Goal: Check status: Check status

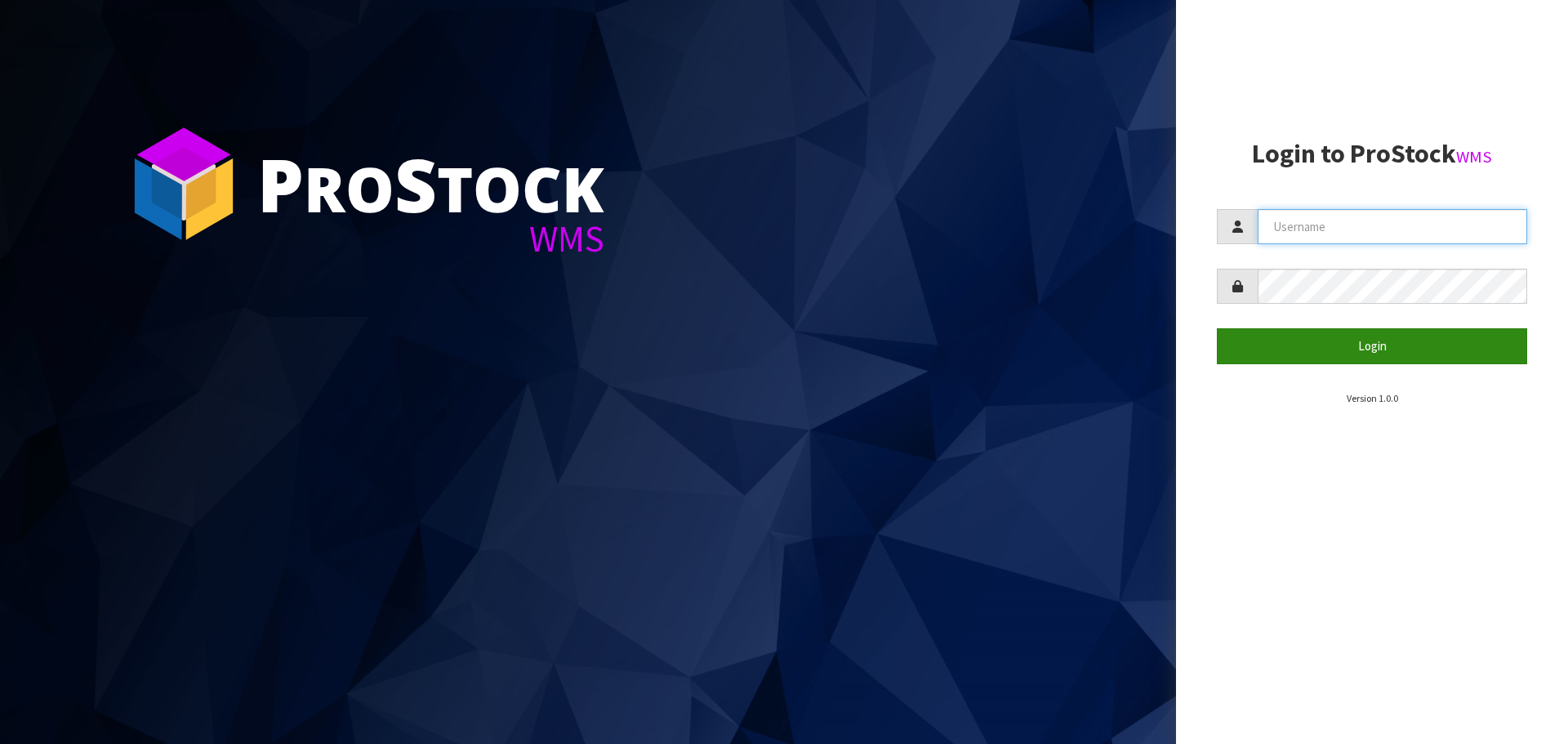
type input "IMAGING"
click at [1363, 342] on button "Login" at bounding box center [1372, 345] width 311 height 35
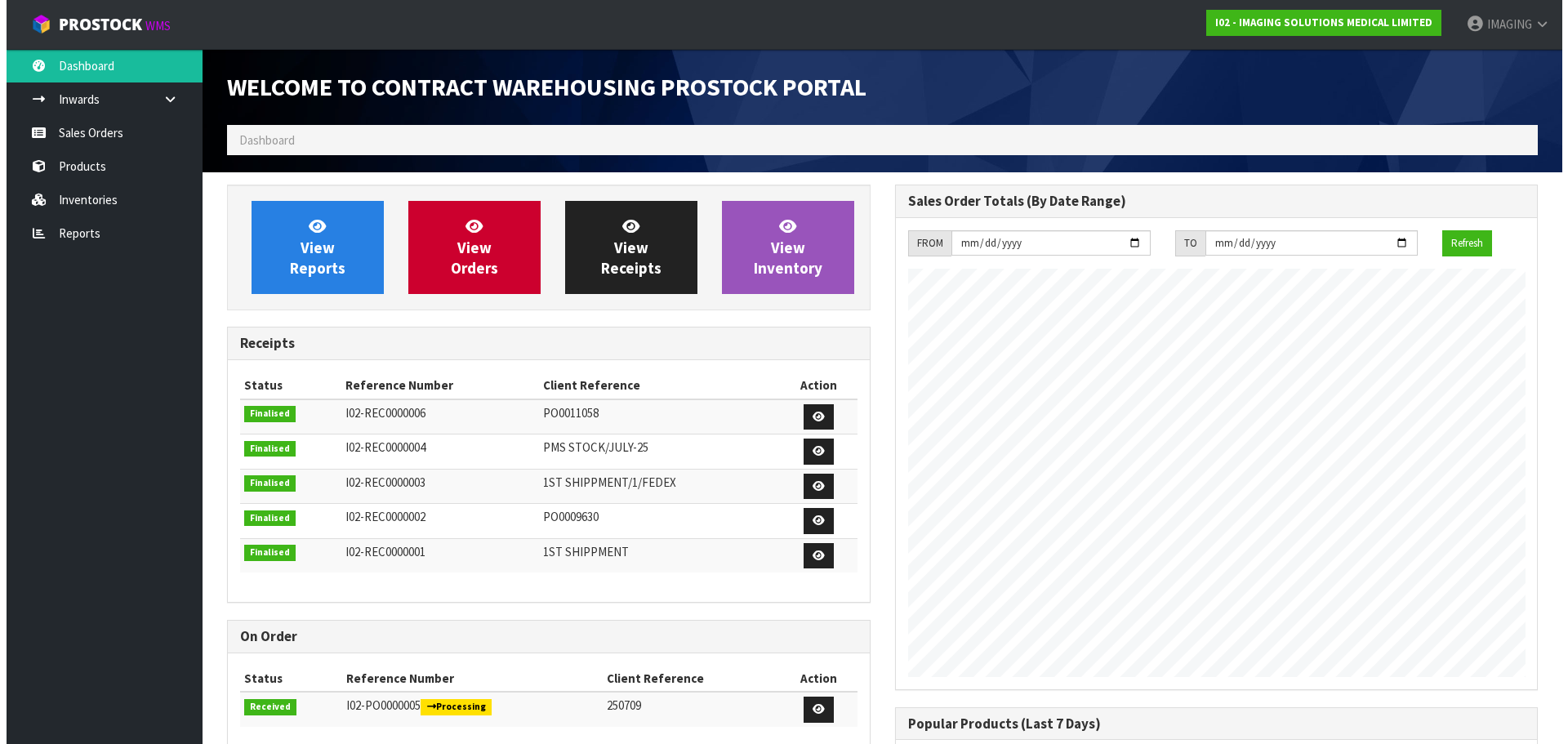
scroll to position [791, 667]
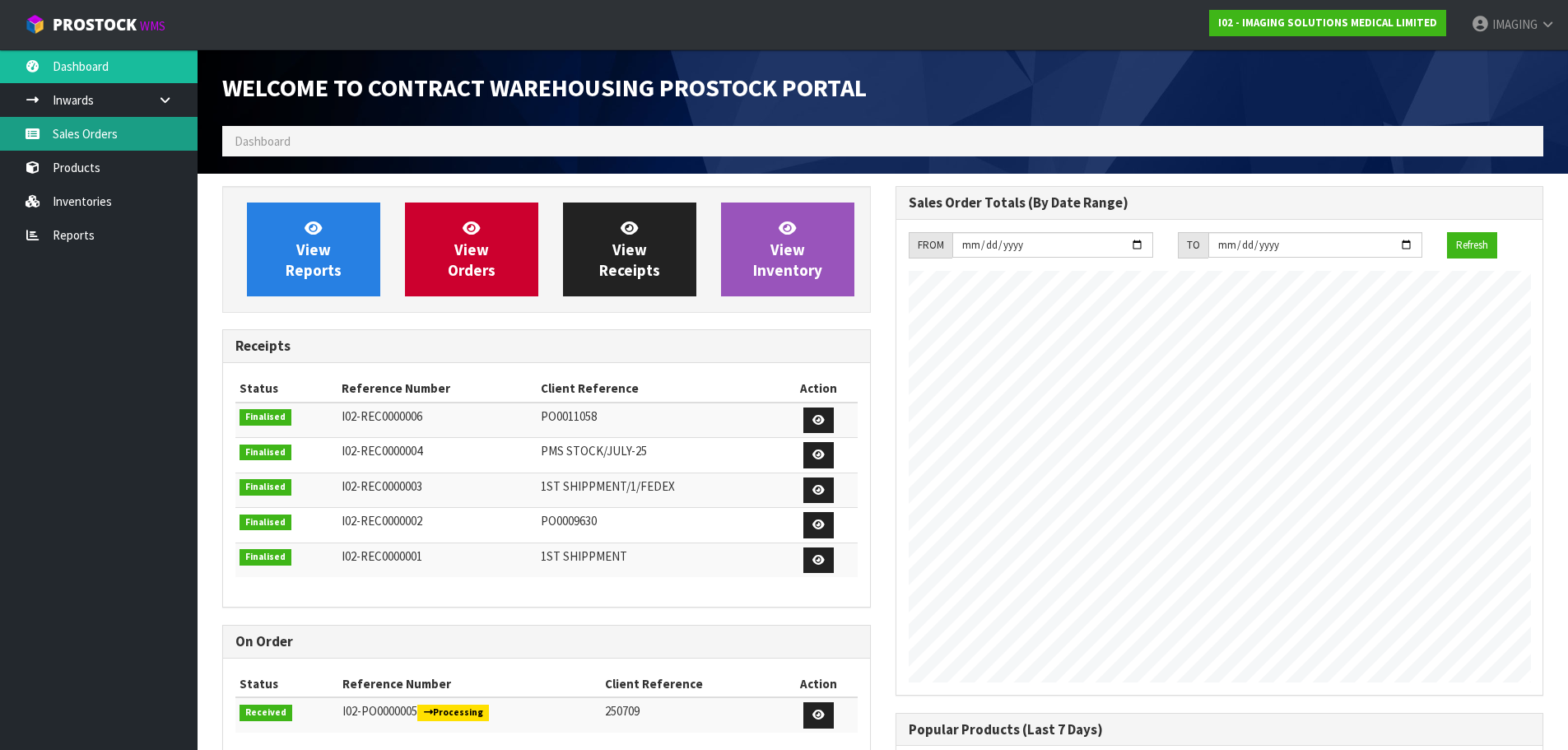
click at [80, 148] on link "Sales Orders" at bounding box center [99, 134] width 197 height 34
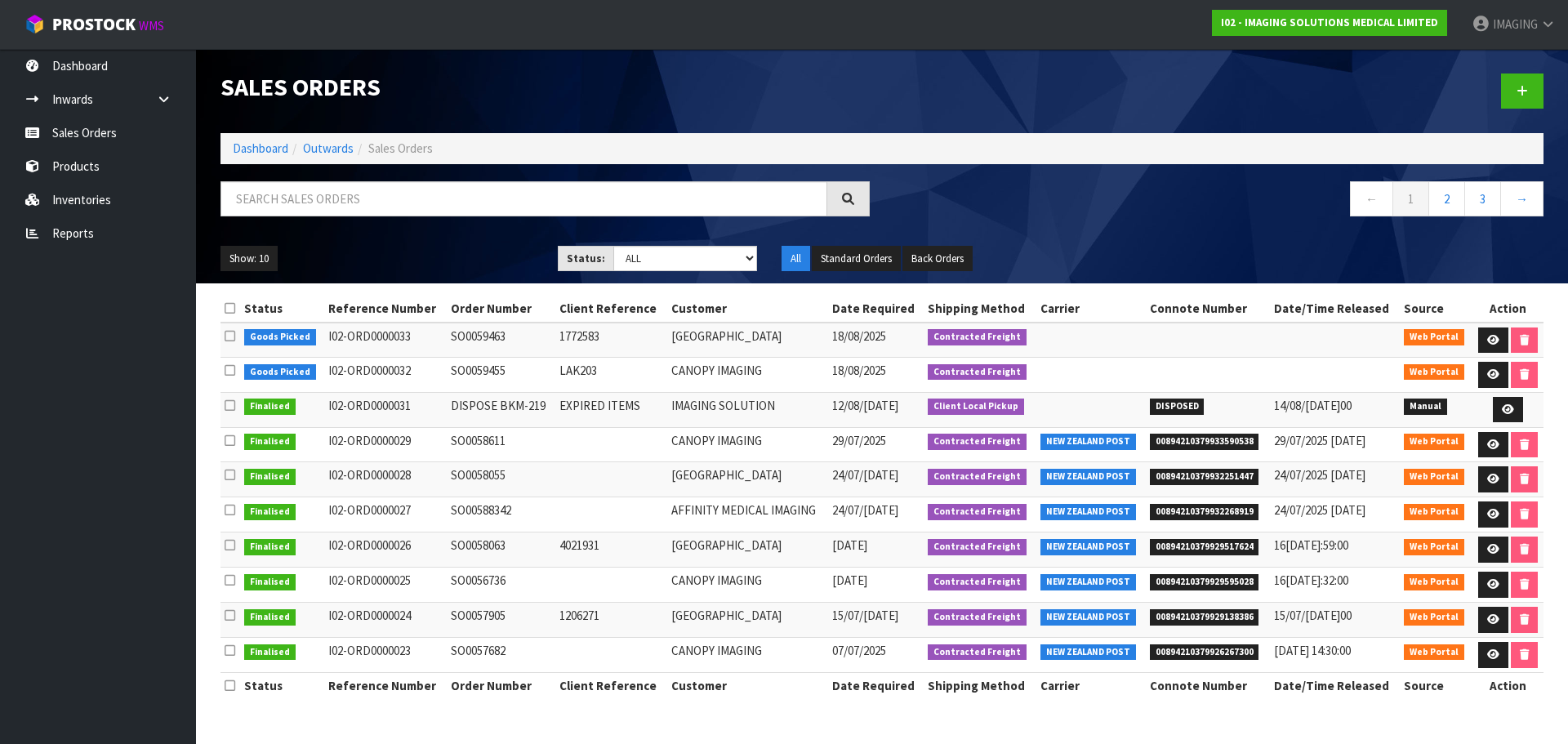
click at [498, 439] on td "SO0058611" at bounding box center [501, 444] width 109 height 35
copy td "SO0058611"
click at [453, 370] on td "SO0059455" at bounding box center [501, 375] width 109 height 35
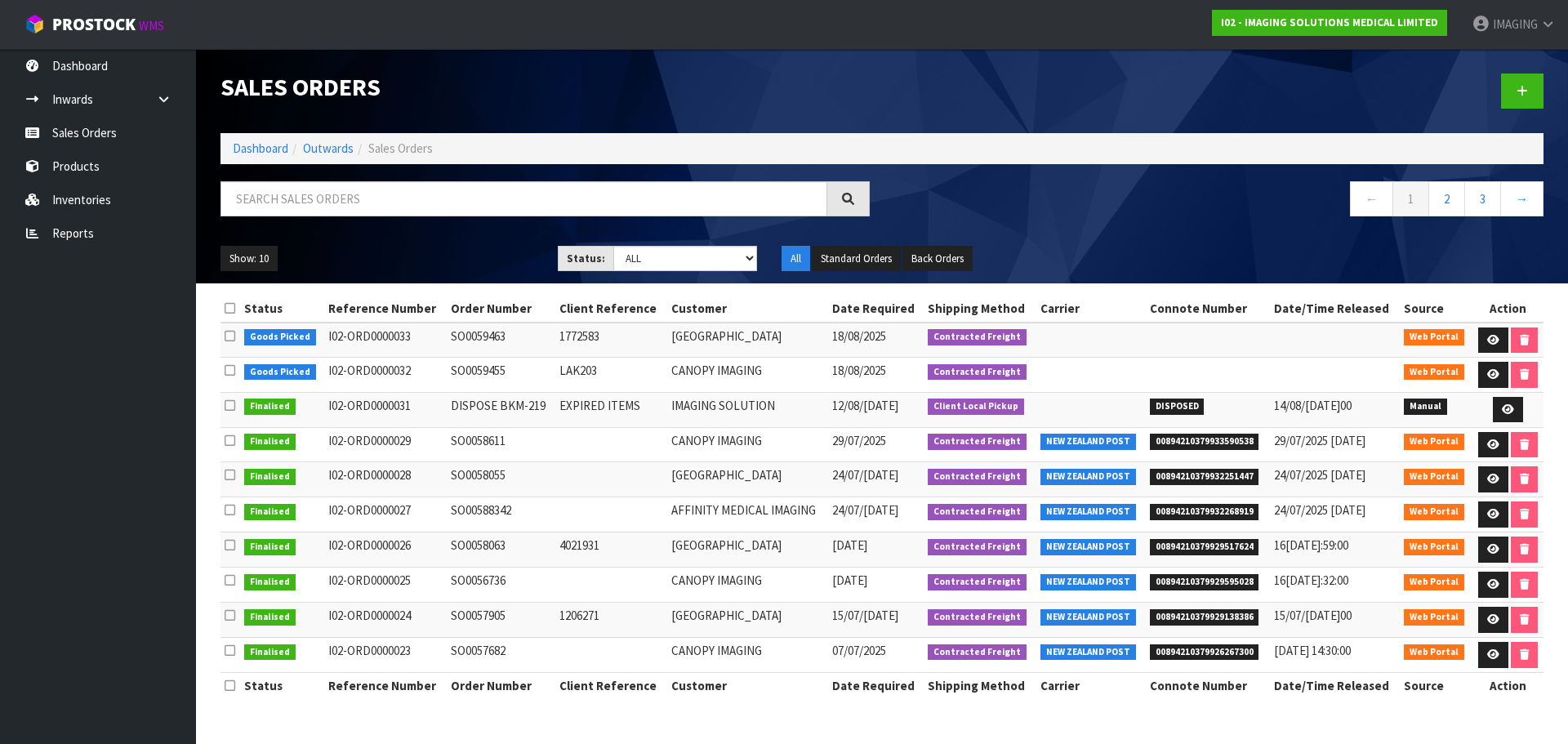
copy td "SO0059455"
click at [470, 339] on td "SO0059463" at bounding box center [501, 339] width 109 height 35
copy td "SO0059463"
click at [1480, 24] on icon at bounding box center [1481, 24] width 19 height 1
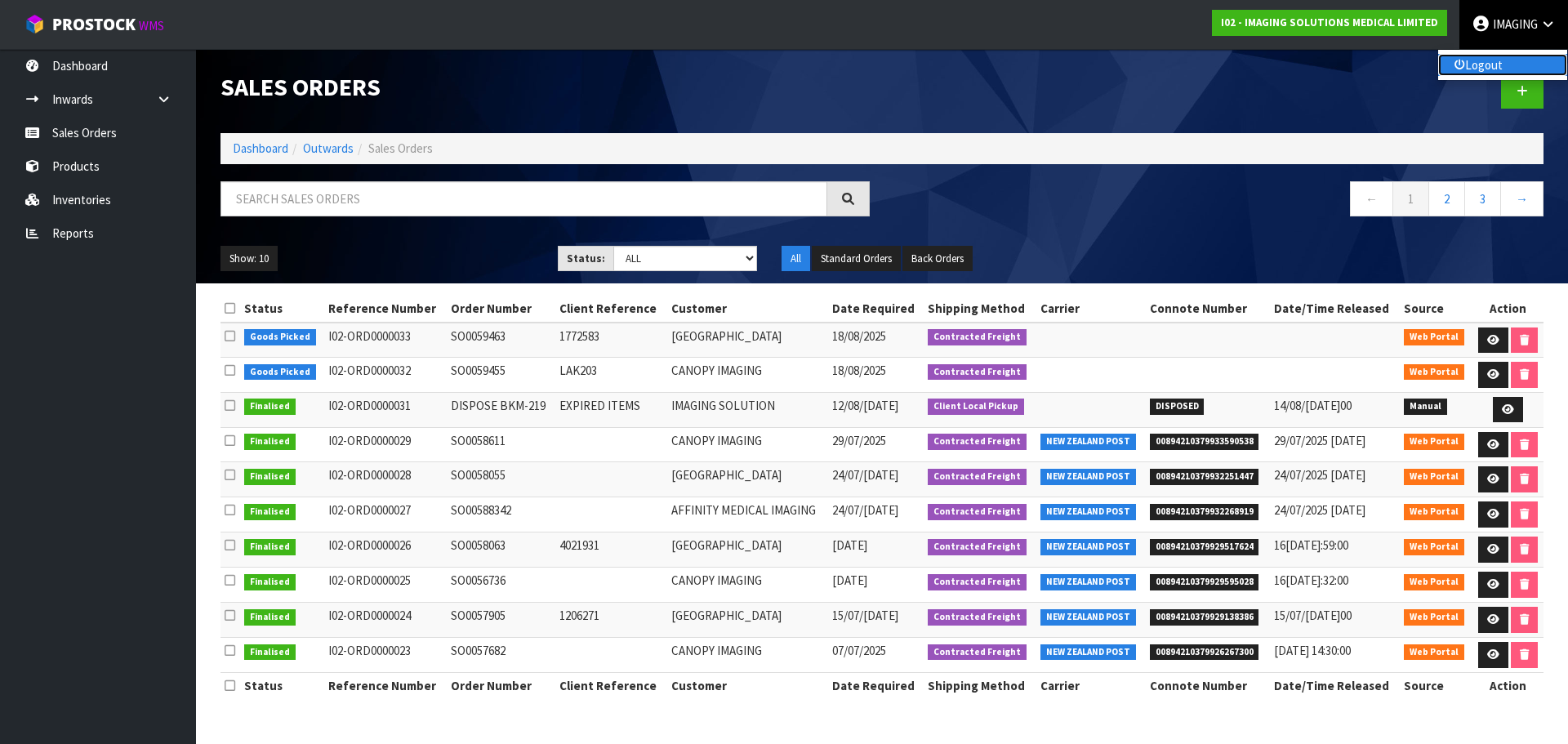
click at [1459, 65] on icon at bounding box center [1460, 65] width 11 height 1
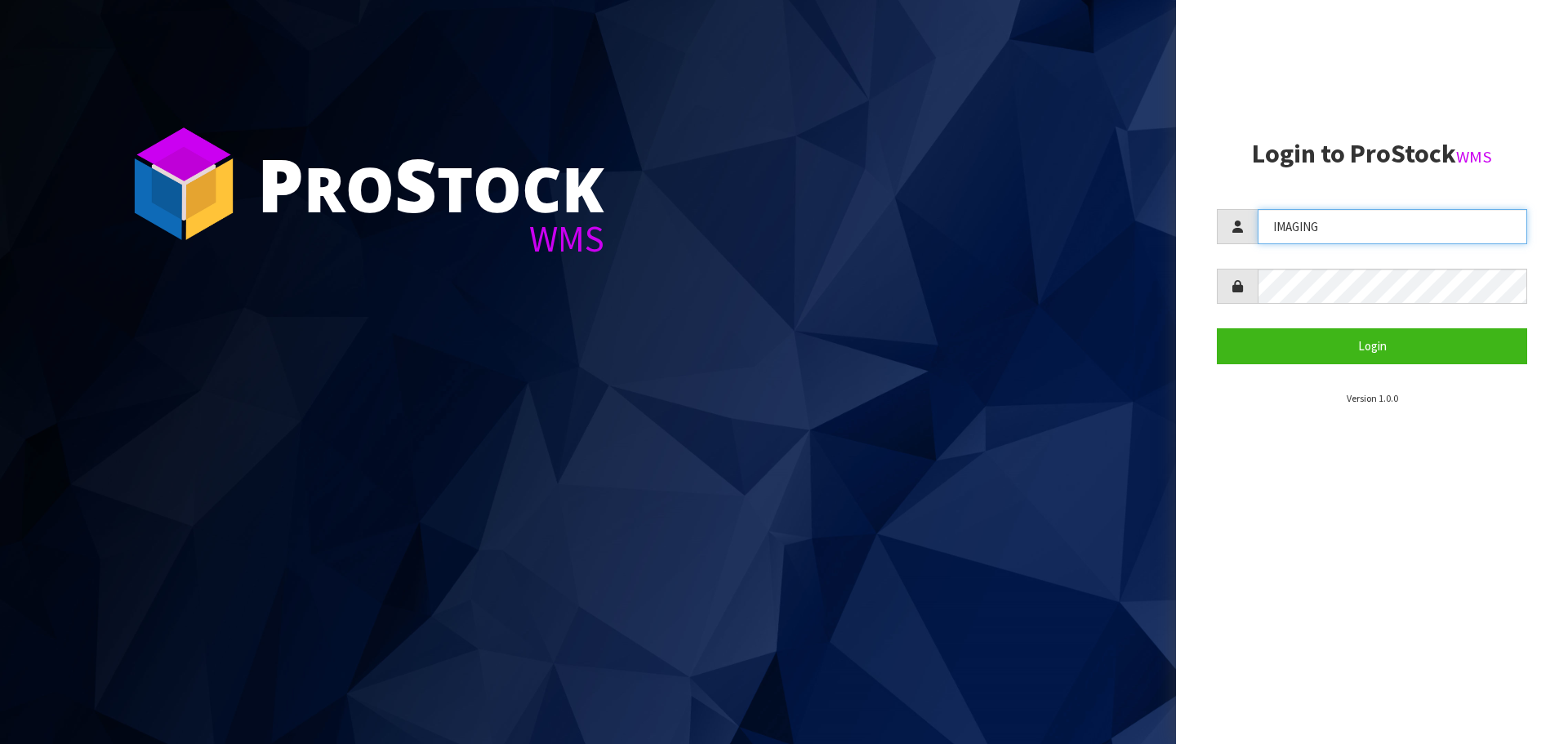
click at [1355, 217] on input "IMAGING" at bounding box center [1393, 226] width 270 height 35
type input "Aquacooler"
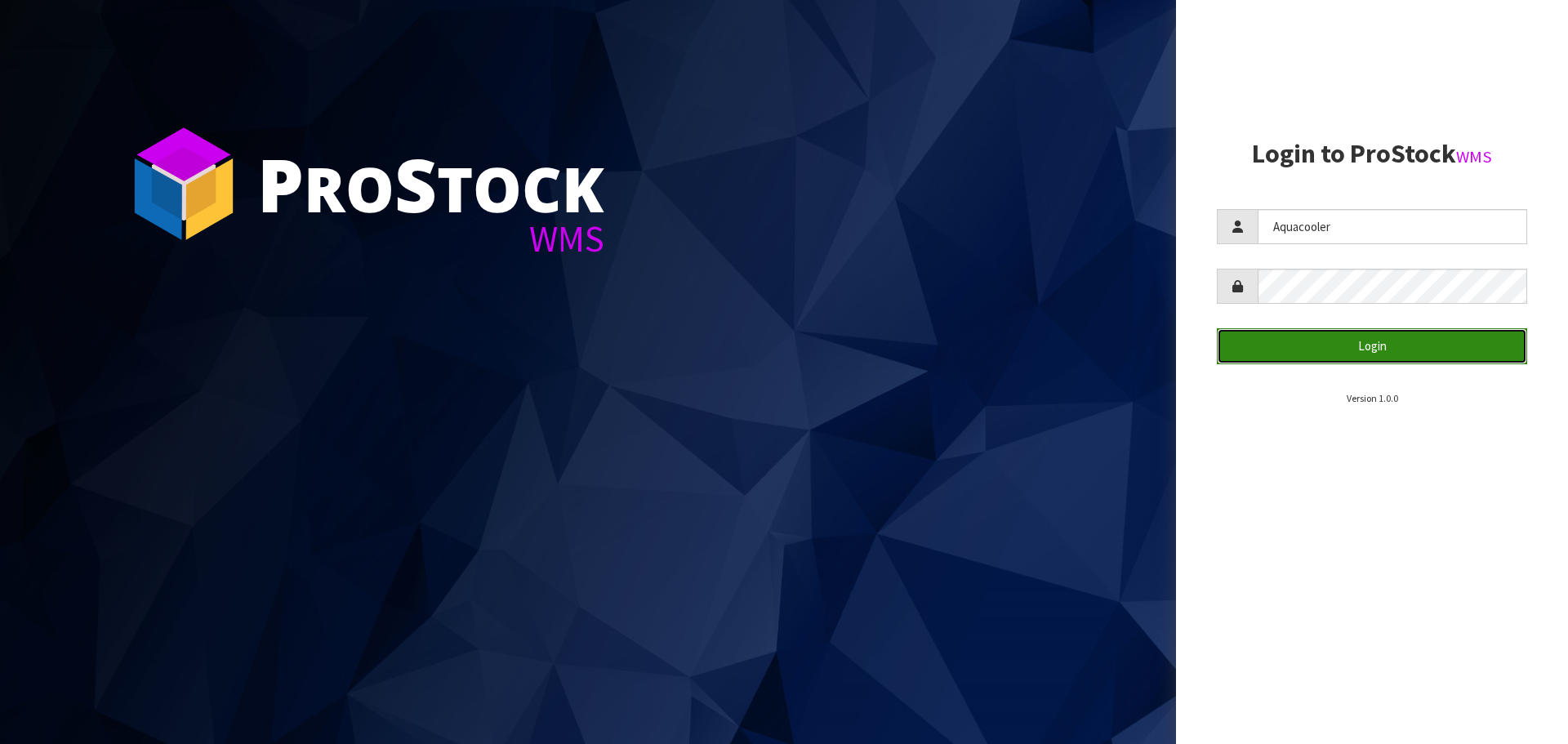
click at [1389, 345] on button "Login" at bounding box center [1372, 345] width 311 height 35
